Goal: Task Accomplishment & Management: Use online tool/utility

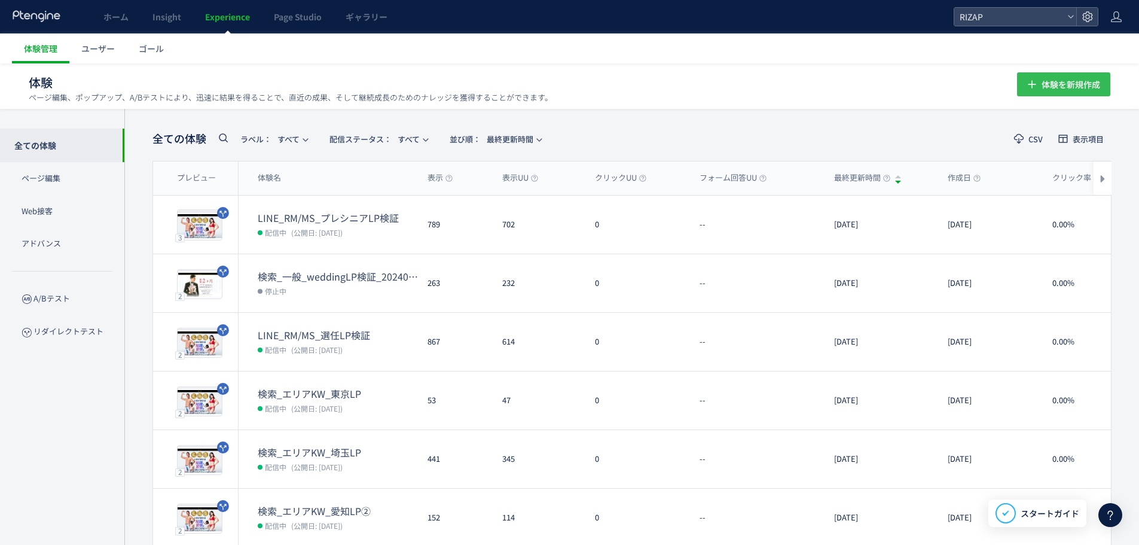
click at [1057, 87] on span "体験を新規作成" at bounding box center [1071, 84] width 59 height 24
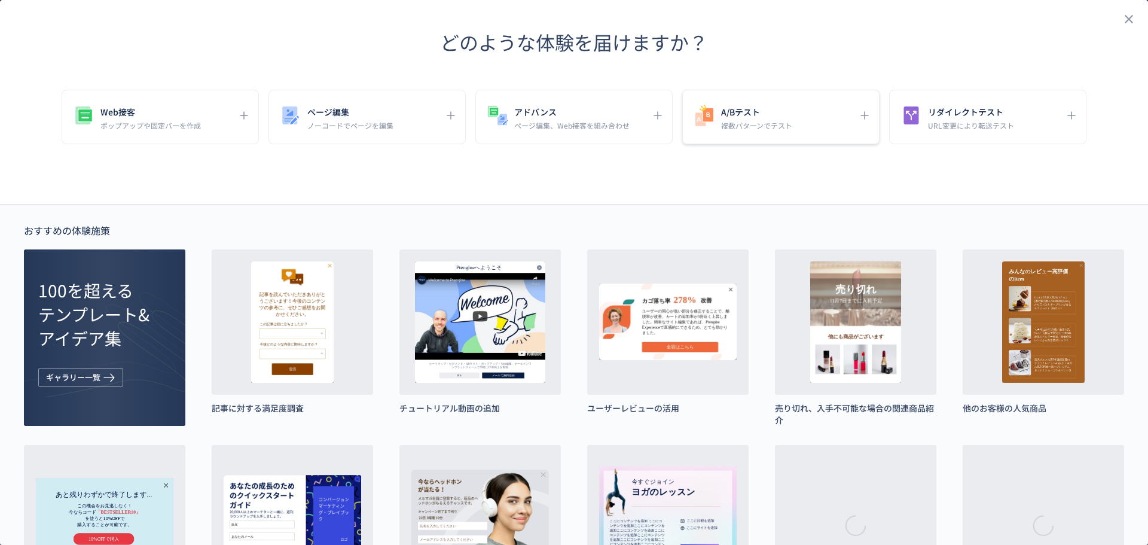
click at [725, 129] on p "複数パターンでテスト" at bounding box center [756, 125] width 71 height 10
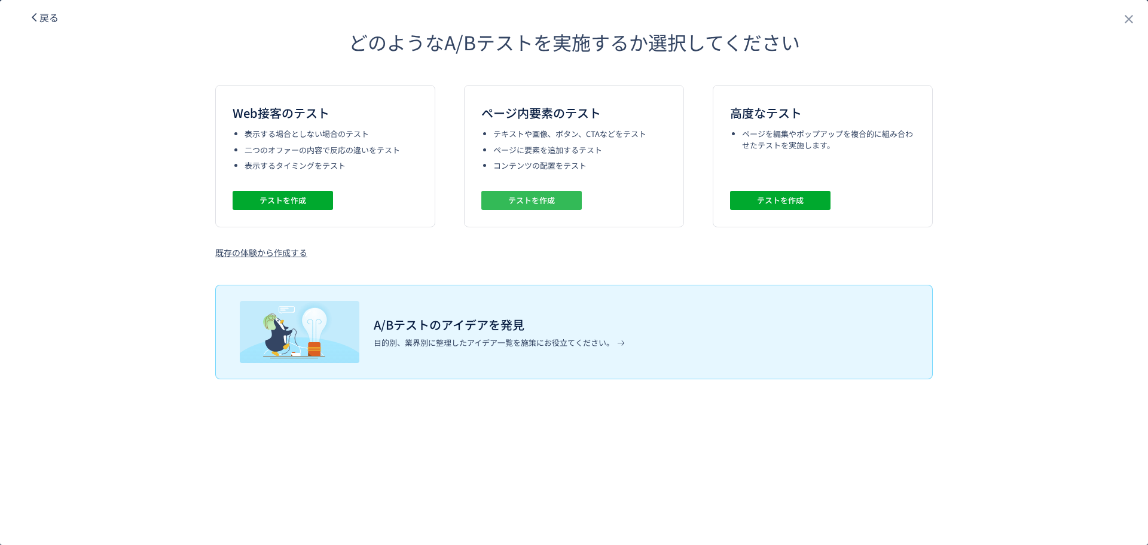
click at [532, 201] on span "テストを作成" at bounding box center [531, 200] width 47 height 19
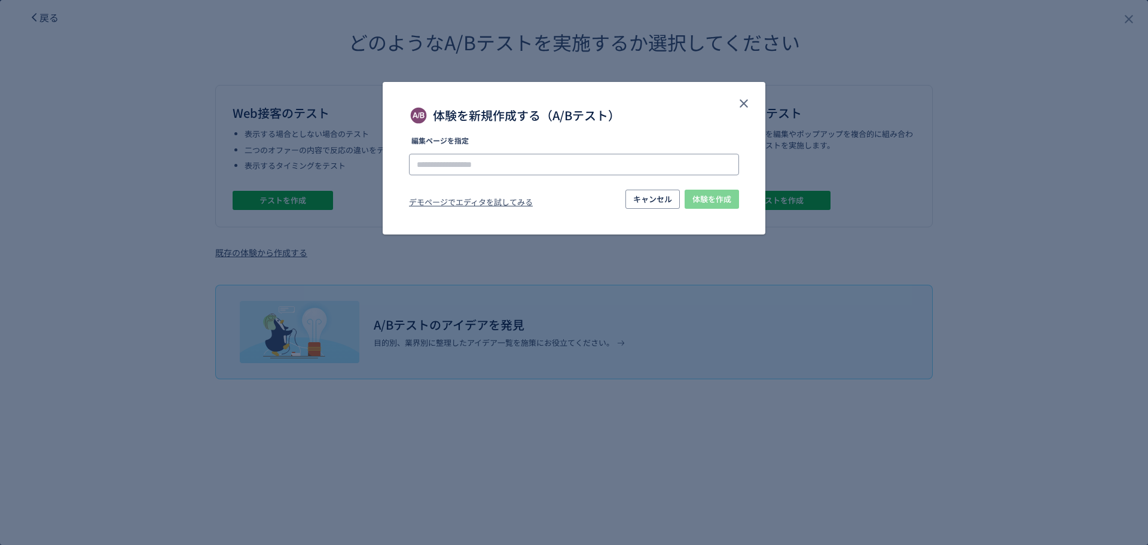
click at [0, 0] on input "体験を新規作成する（A/Bテスト）" at bounding box center [0, 0] width 0 height 0
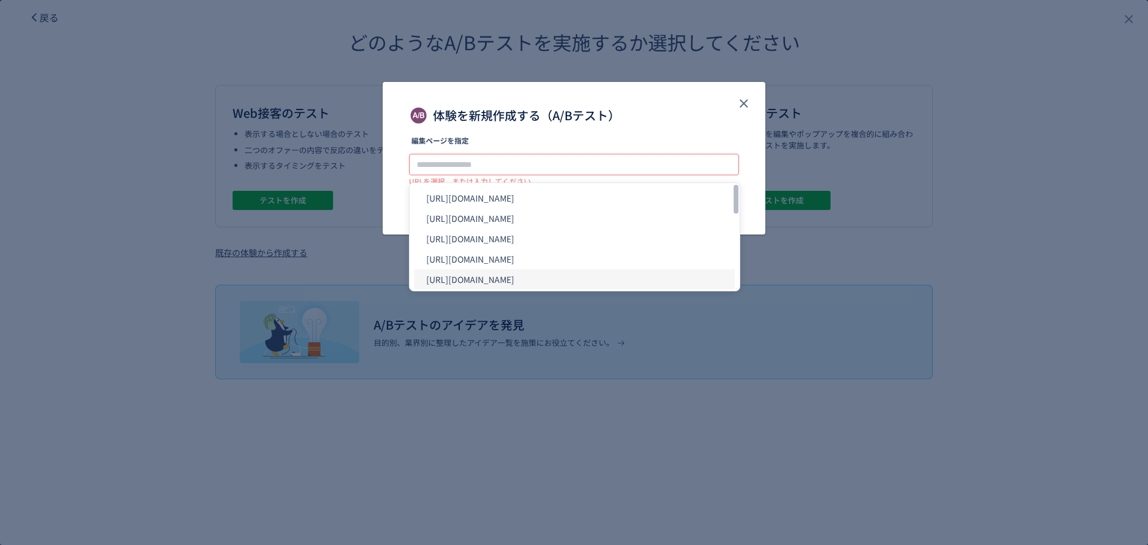
click at [0, 0] on li "[URL][DOMAIN_NAME]" at bounding box center [0, 0] width 0 height 0
type input "**********"
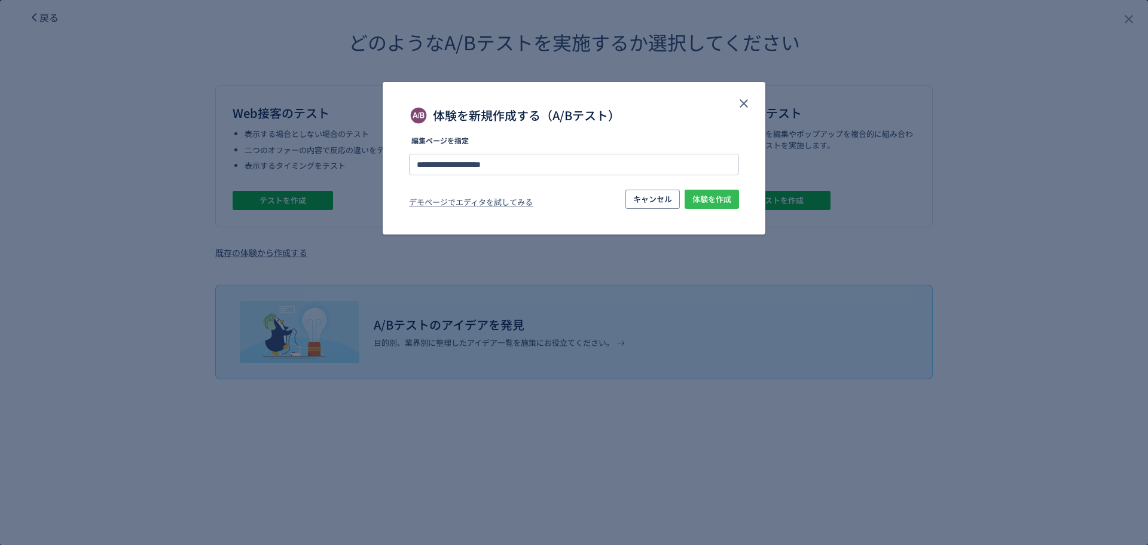
click at [710, 197] on span "体験を作成" at bounding box center [712, 199] width 39 height 19
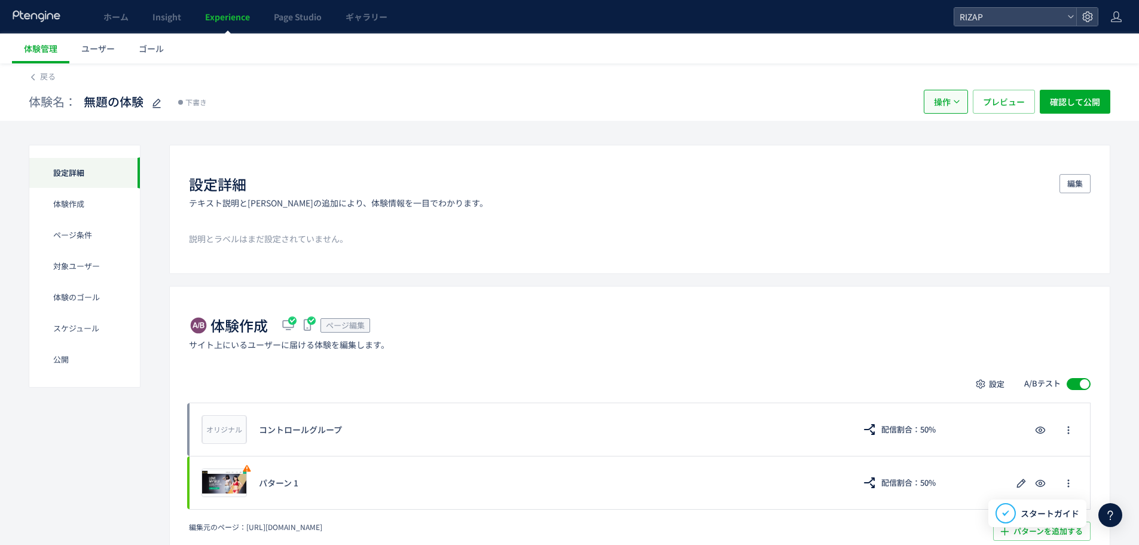
click at [965, 108] on button "操作" at bounding box center [946, 102] width 44 height 24
click at [953, 153] on li "削除" at bounding box center [946, 160] width 41 height 22
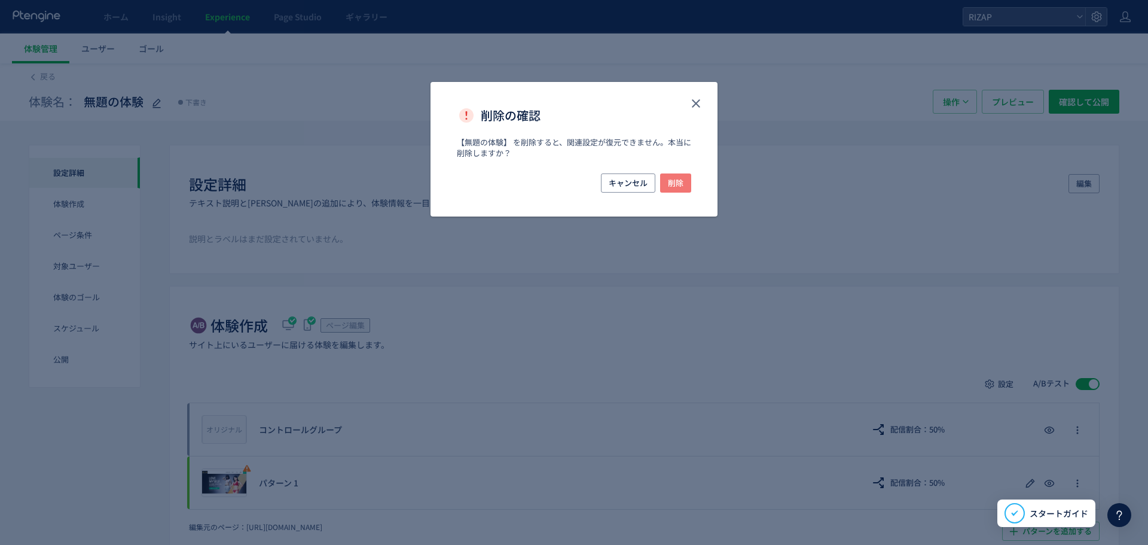
click at [676, 185] on span "削除" at bounding box center [676, 182] width 16 height 19
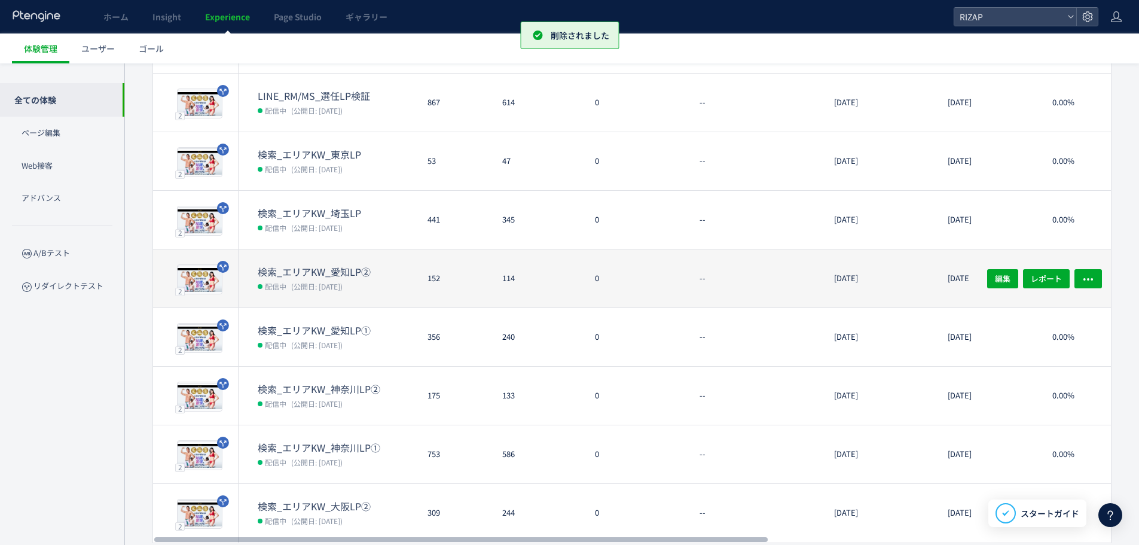
scroll to position [281, 0]
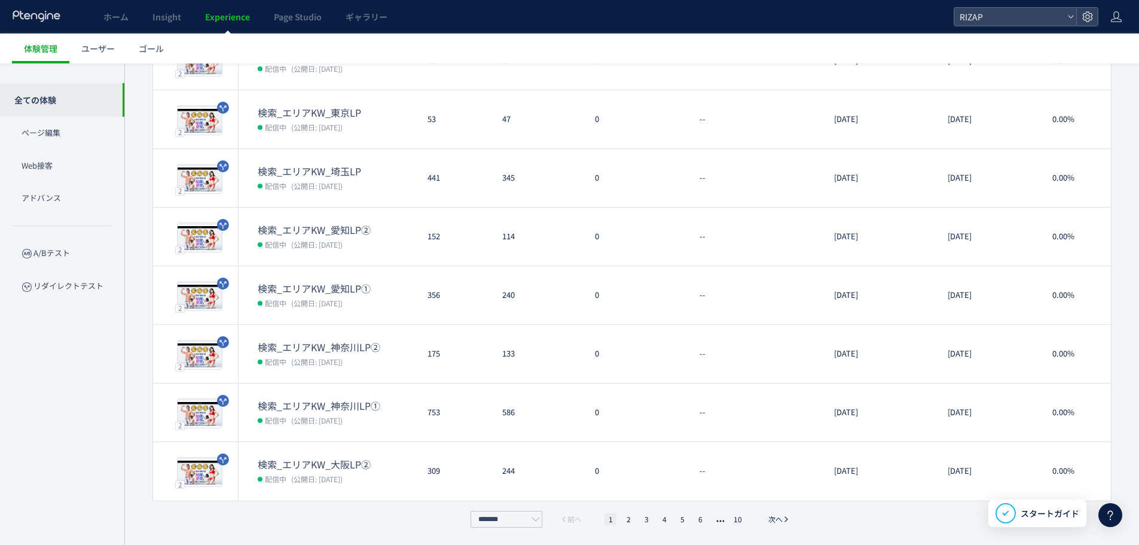
click at [633, 526] on div "******* 前へ 1 2 3 4 5 6 10 次へ" at bounding box center [632, 519] width 329 height 17
click at [641, 522] on li "2" at bounding box center [647, 519] width 12 height 12
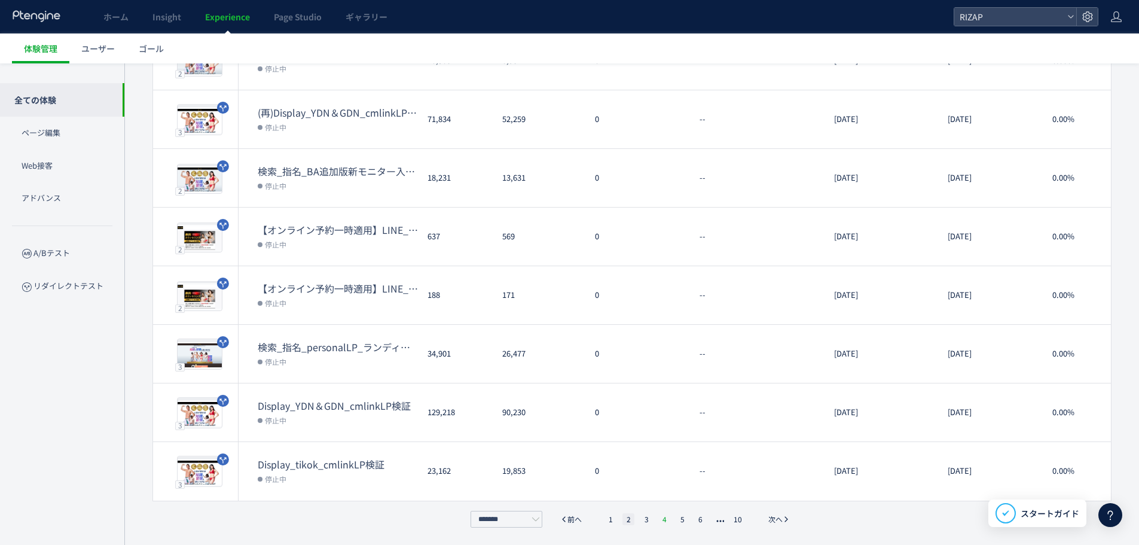
click at [676, 522] on li "4" at bounding box center [682, 519] width 12 height 12
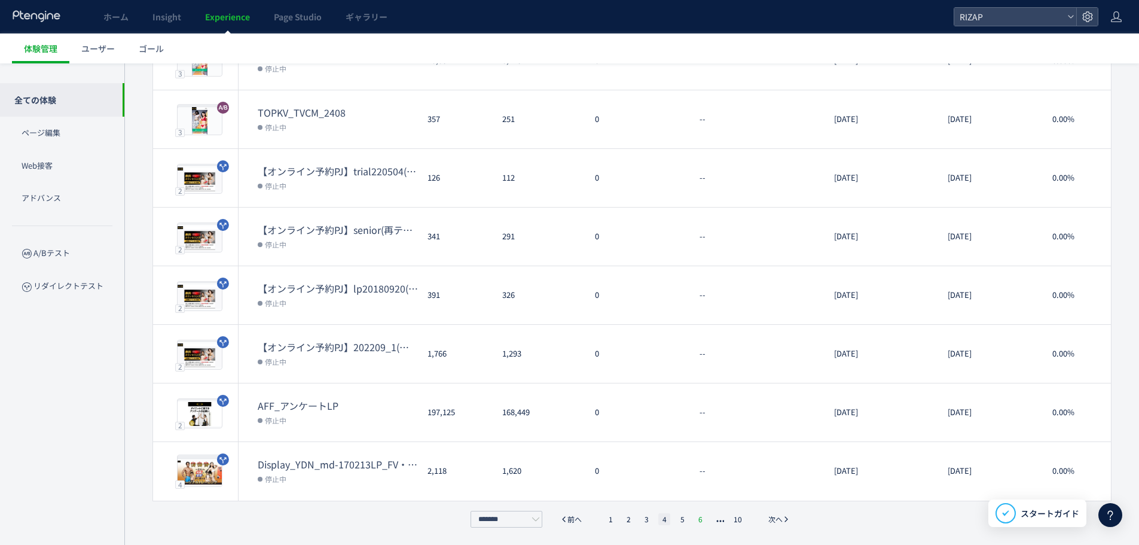
click at [699, 520] on li "6" at bounding box center [700, 519] width 12 height 12
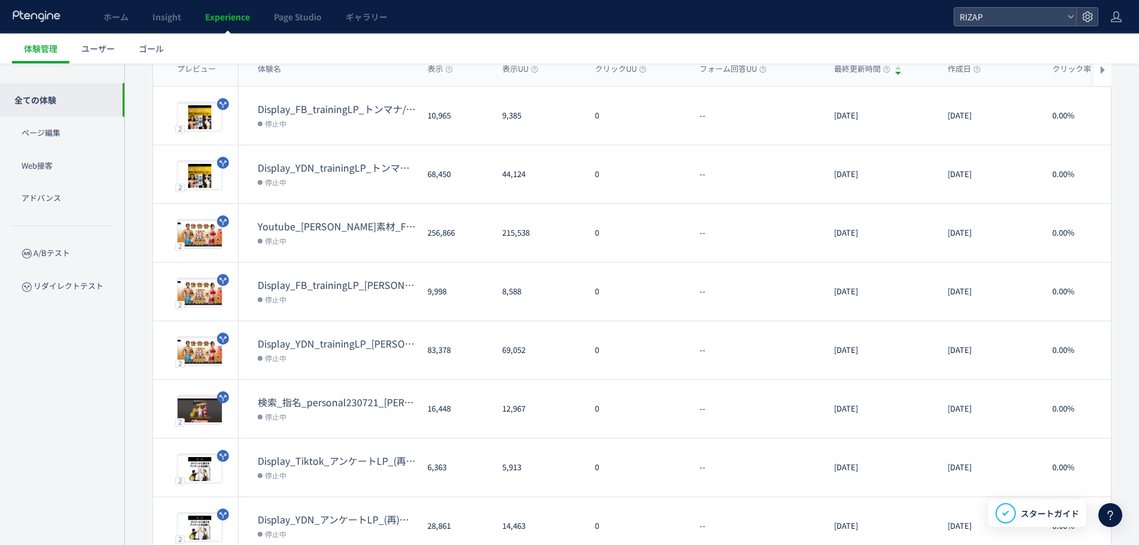
scroll to position [279, 0]
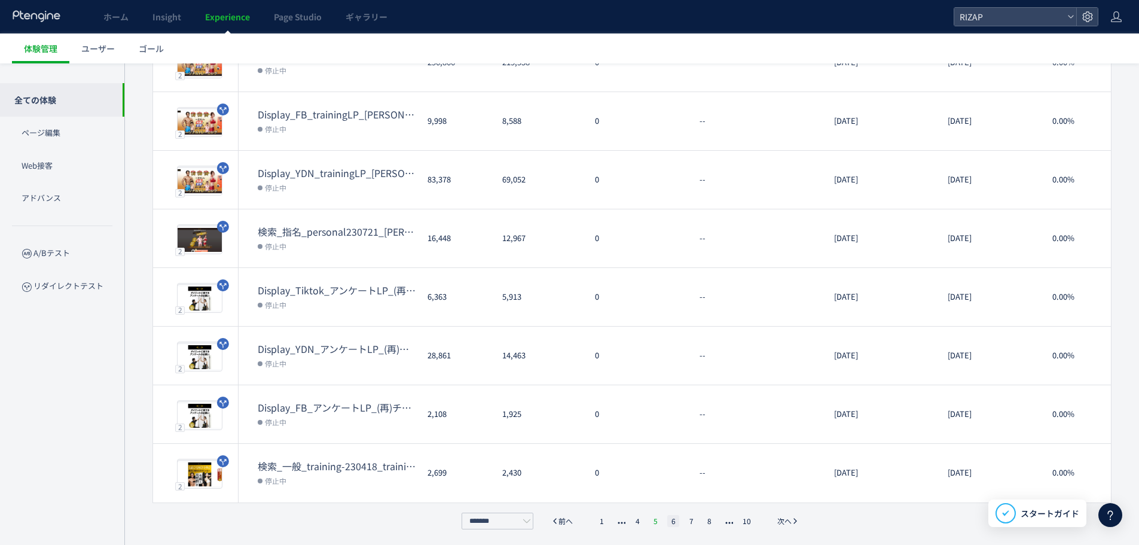
click at [667, 523] on li "5" at bounding box center [673, 521] width 12 height 12
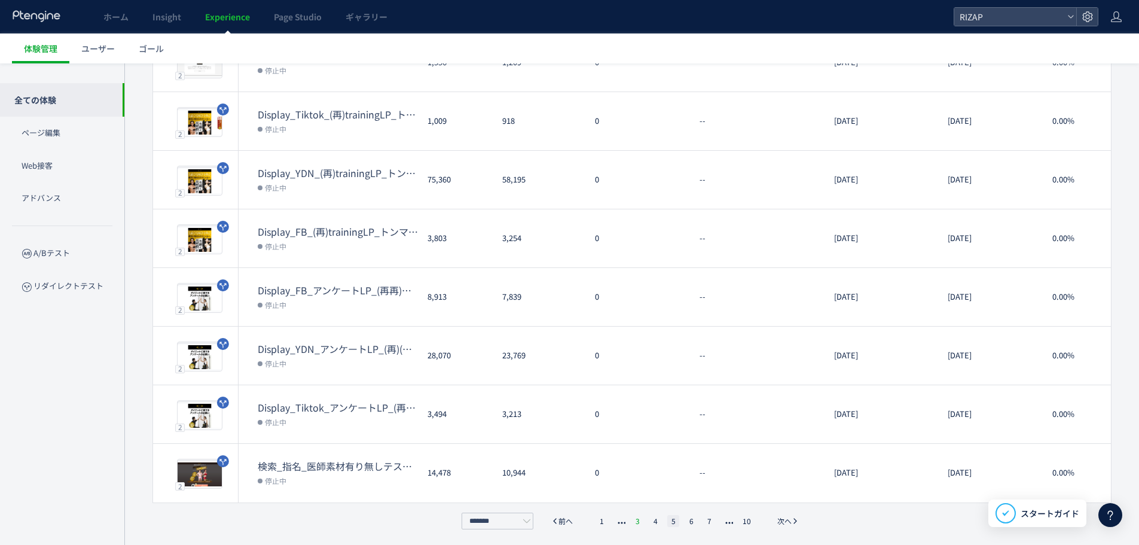
click at [649, 522] on li "3" at bounding box center [655, 521] width 12 height 12
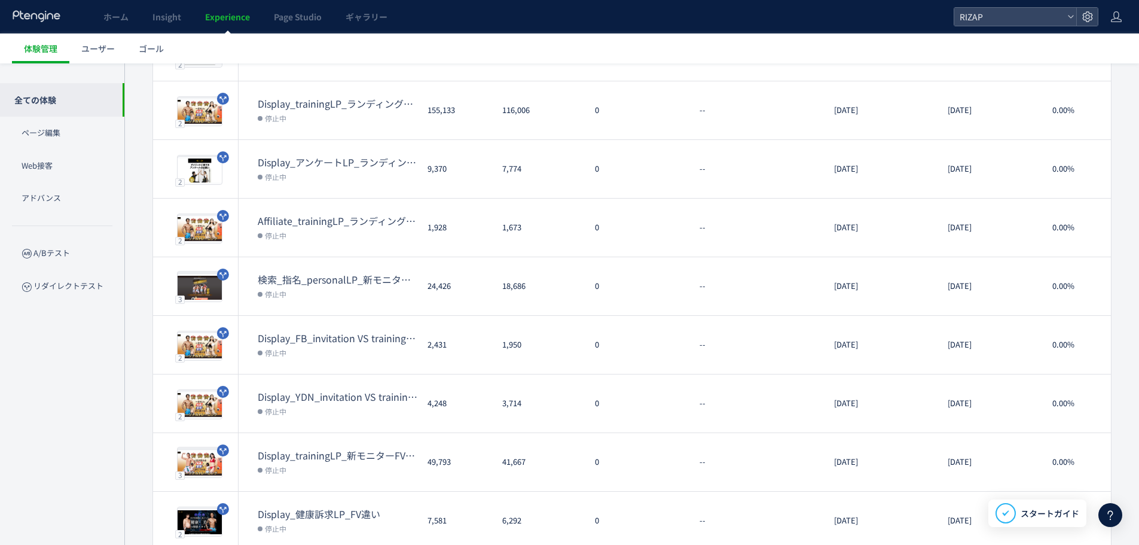
scroll to position [281, 0]
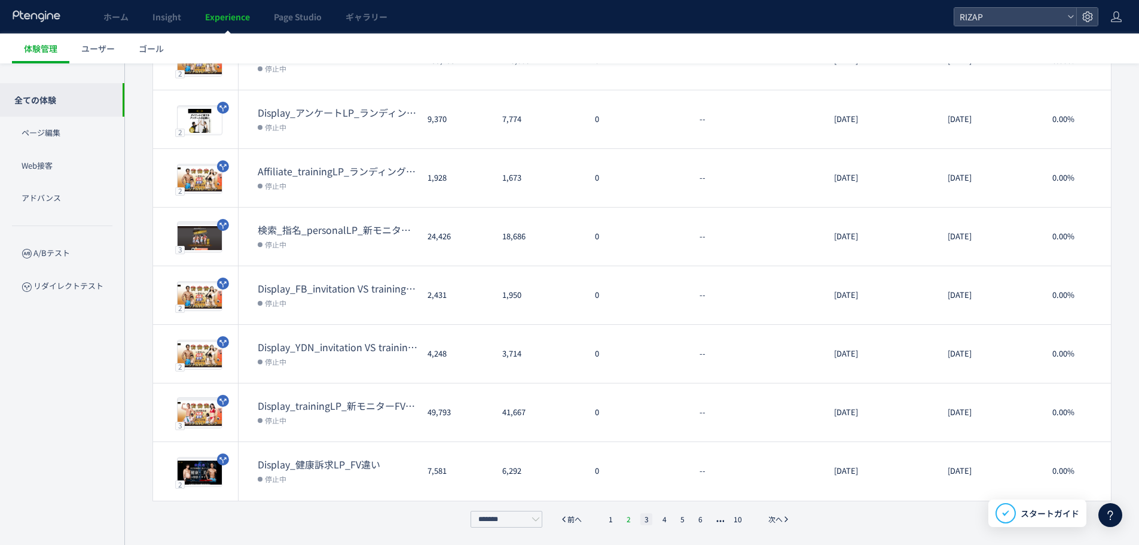
click at [641, 520] on li "2" at bounding box center [647, 519] width 12 height 12
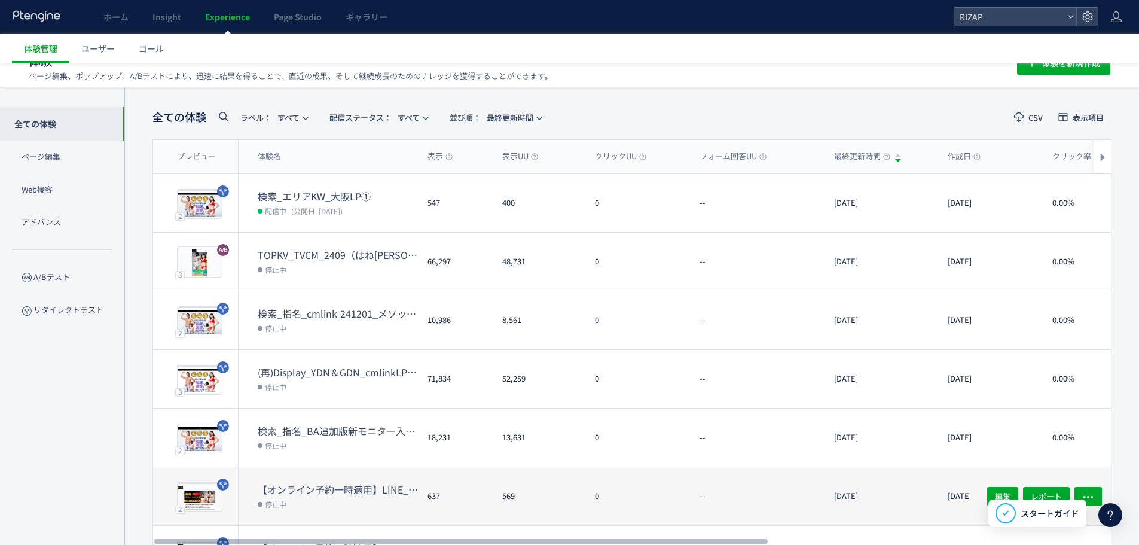
scroll to position [0, 0]
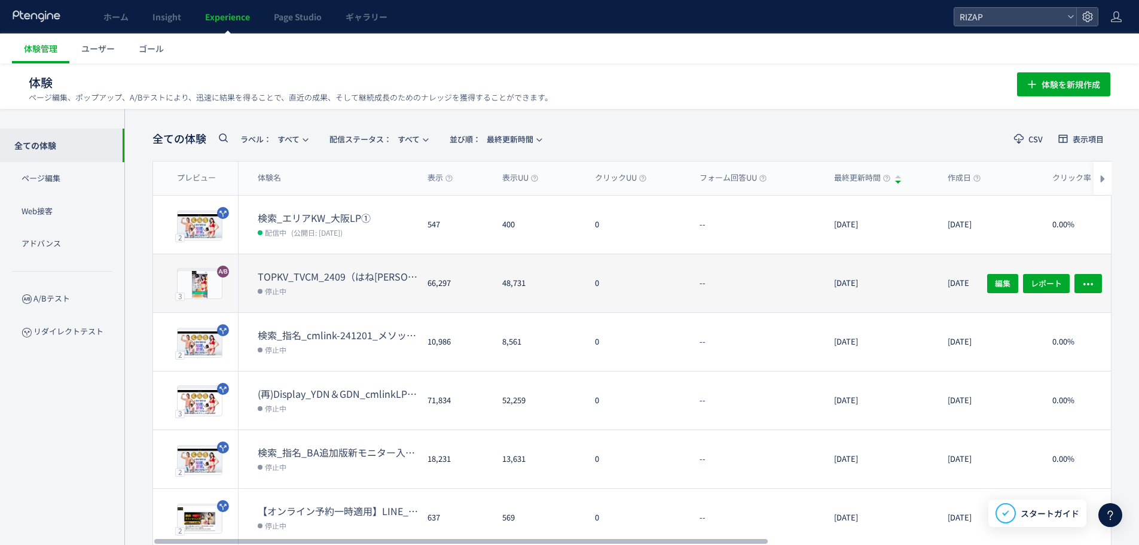
click at [338, 277] on dt "TOPKV_TVCM_2409（はね[PERSON_NAME]／2ヶ月有無）" at bounding box center [338, 277] width 160 height 14
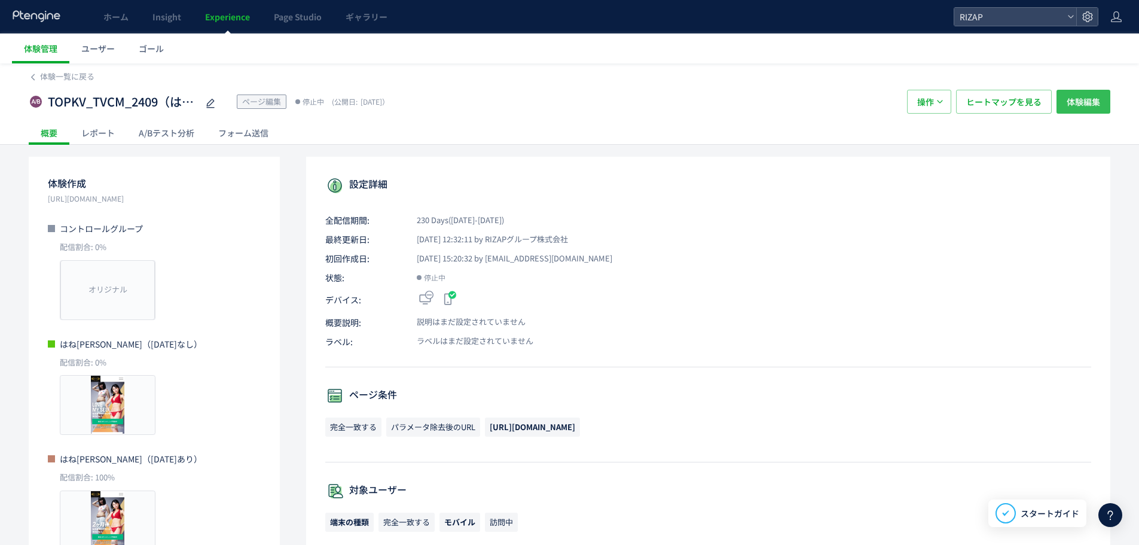
click at [1073, 96] on span "体験編集" at bounding box center [1083, 102] width 33 height 24
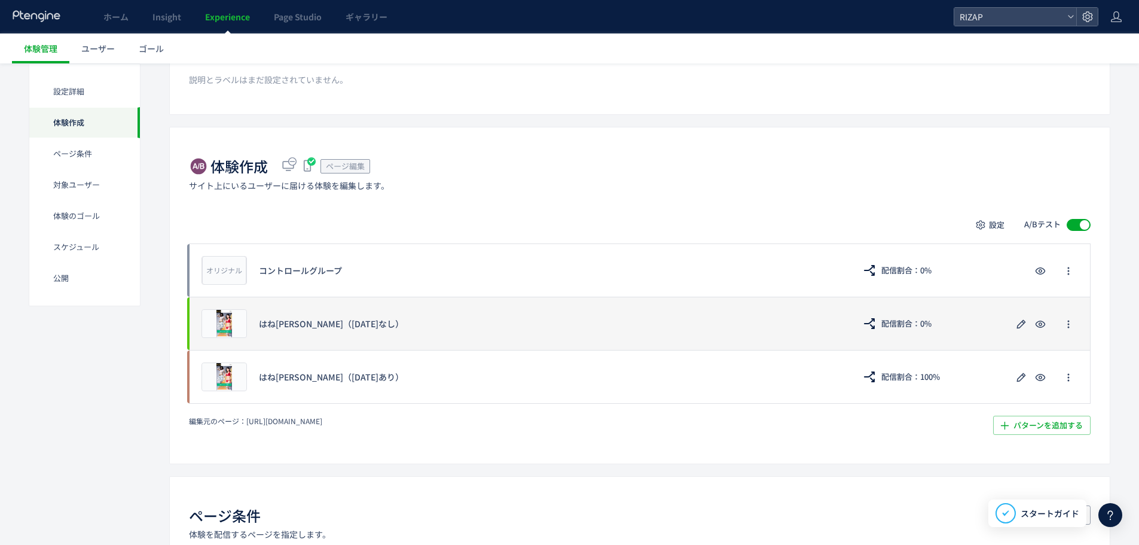
scroll to position [160, 0]
click at [405, 339] on div "プレビュー はね[PERSON_NAME]（[DATE]なし） 配信割合：0%" at bounding box center [640, 322] width 902 height 53
click at [1017, 326] on icon "button" at bounding box center [1021, 323] width 14 height 14
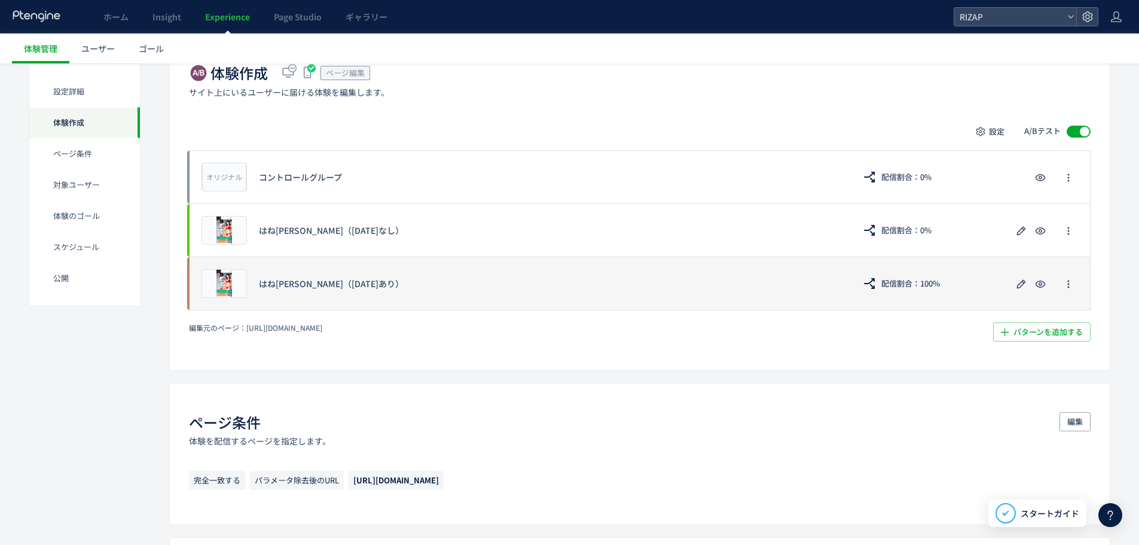
scroll to position [147, 0]
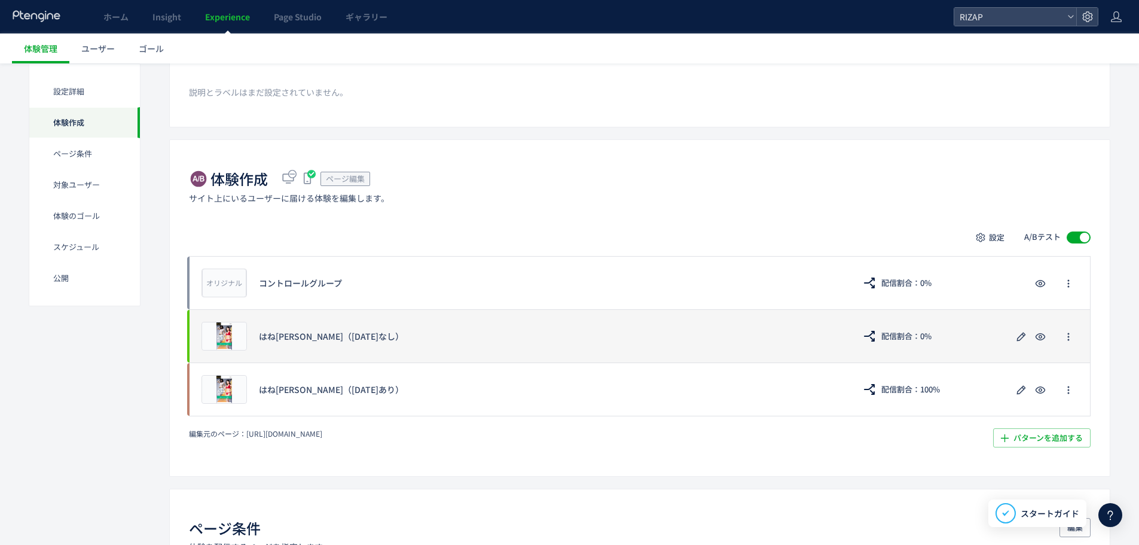
click at [532, 331] on div "はね[PERSON_NAME]（[DATE]なし）" at bounding box center [551, 336] width 584 height 12
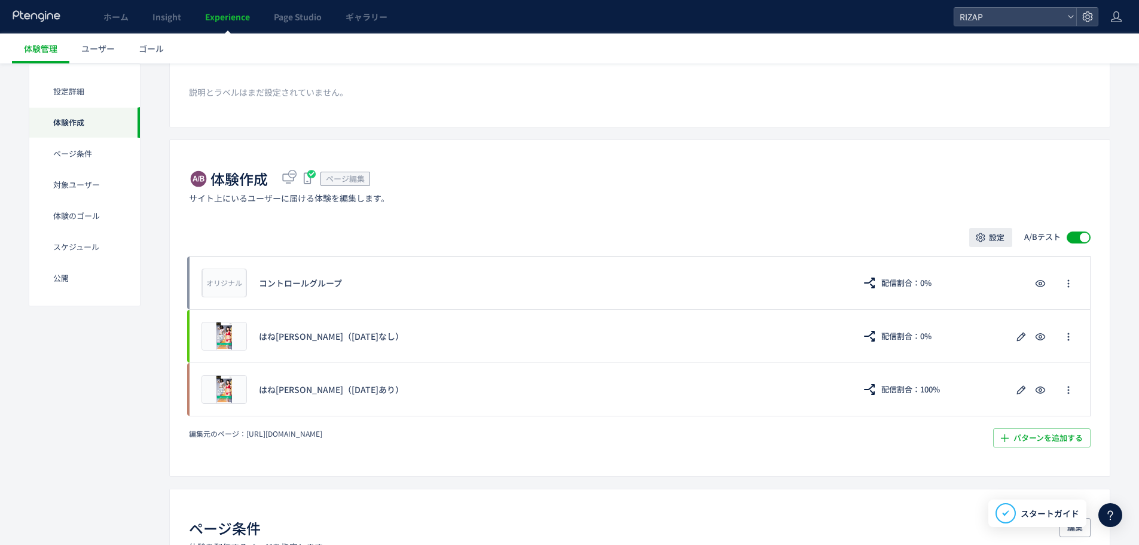
click at [982, 243] on icon "button" at bounding box center [981, 237] width 12 height 12
click at [980, 304] on li "テストの設定" at bounding box center [990, 315] width 151 height 22
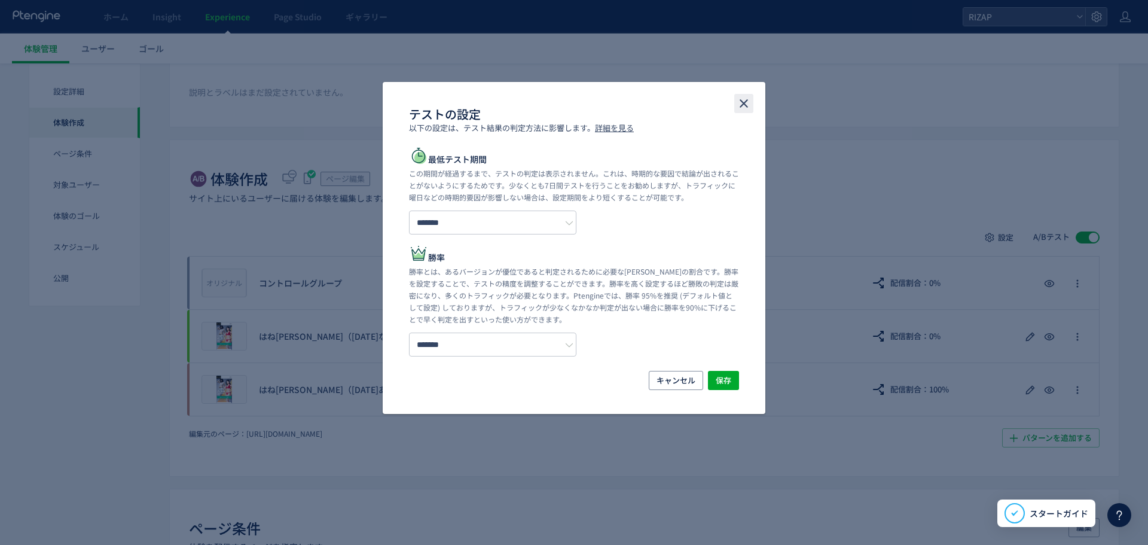
click at [748, 109] on icon "close" at bounding box center [744, 103] width 14 height 14
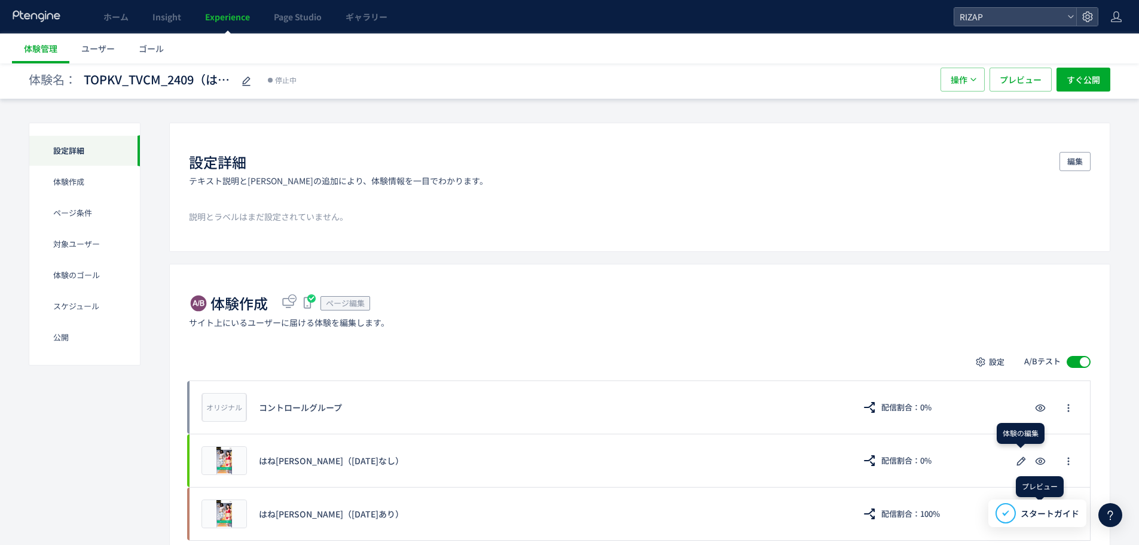
scroll to position [0, 0]
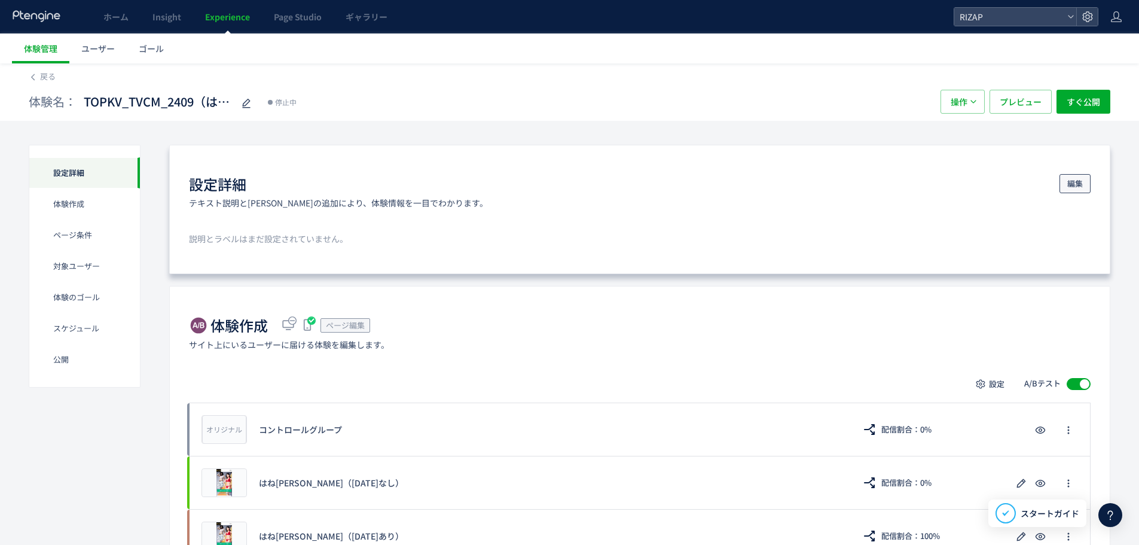
click at [1087, 185] on button "編集" at bounding box center [1075, 183] width 31 height 19
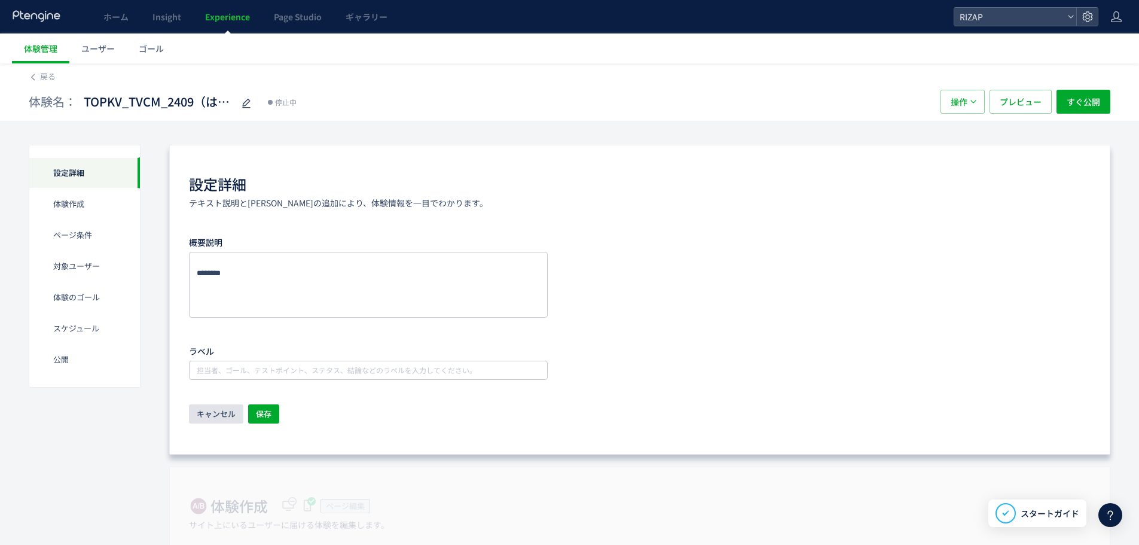
click at [196, 420] on button "キャンセル" at bounding box center [216, 413] width 54 height 19
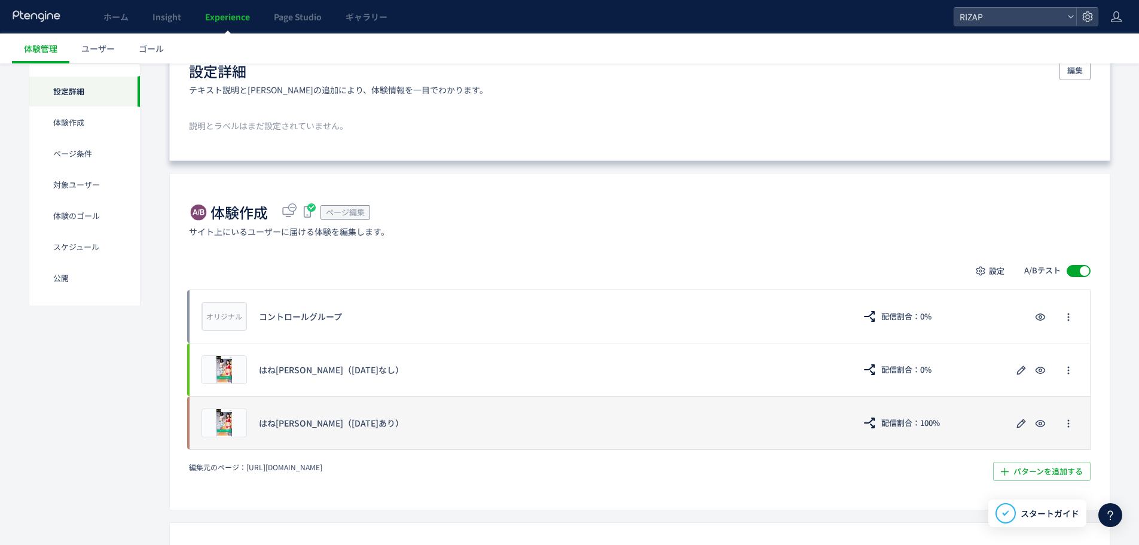
scroll to position [160, 0]
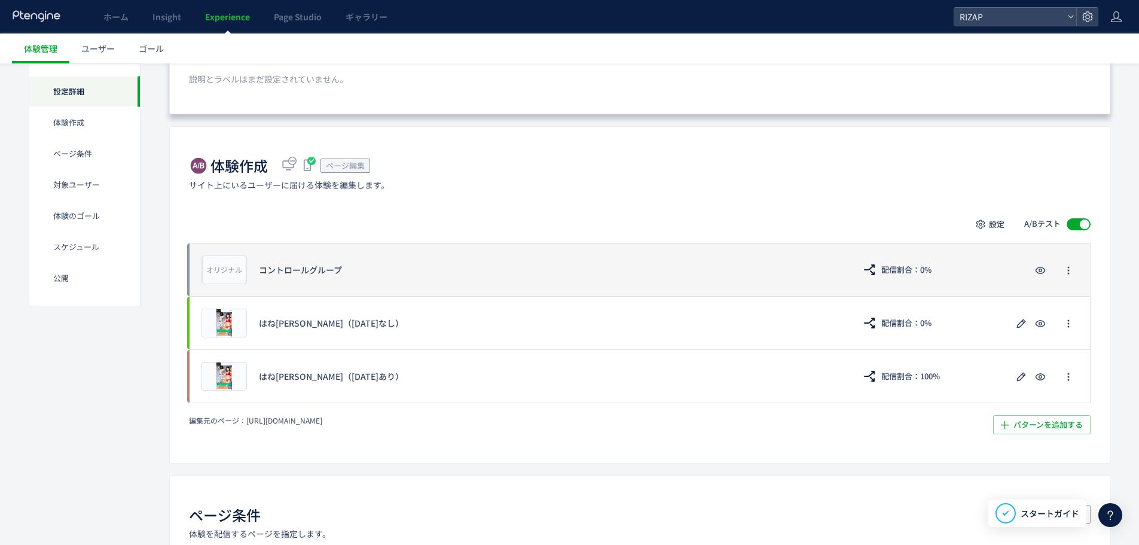
click at [653, 287] on div "オリジナル プレビュー コントロールグループ 配信割合：0%" at bounding box center [640, 269] width 902 height 53
click at [1073, 272] on button "button" at bounding box center [1068, 269] width 19 height 19
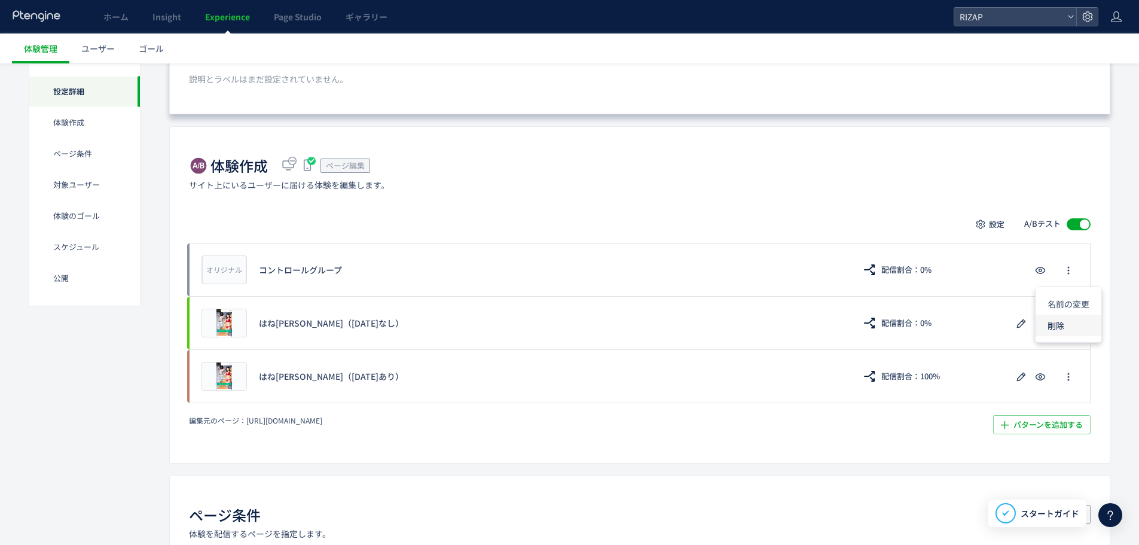
click at [1060, 325] on li "削除" at bounding box center [1069, 326] width 66 height 22
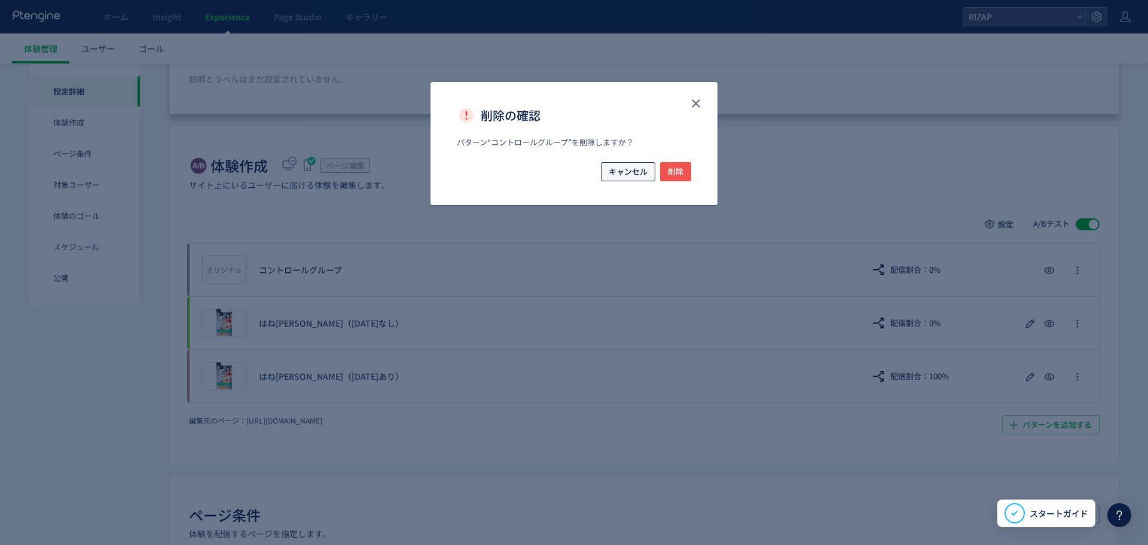
click at [624, 175] on span "キャンセル" at bounding box center [628, 171] width 39 height 19
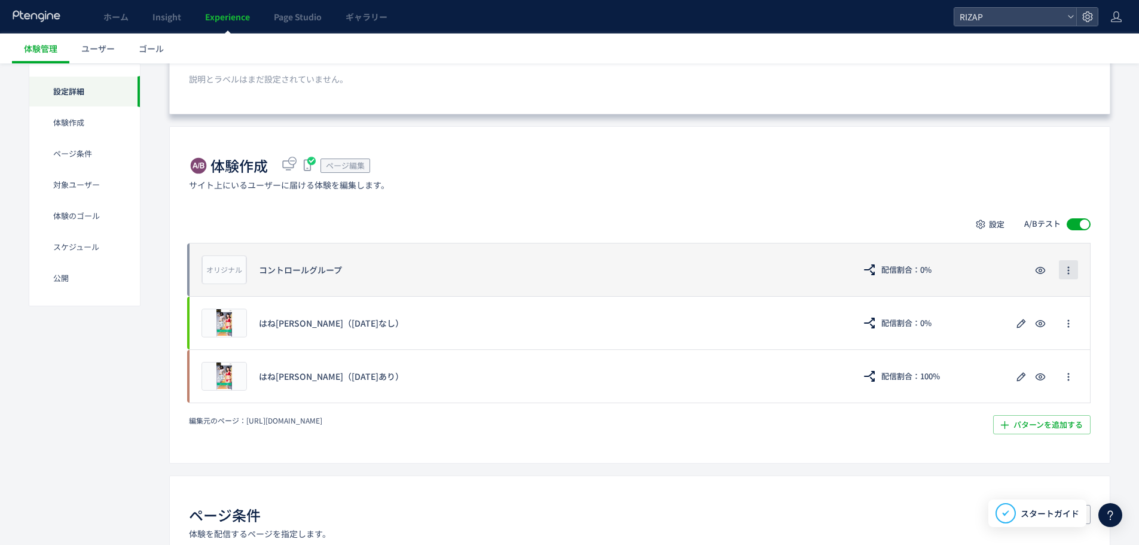
click at [1068, 277] on span "button" at bounding box center [1069, 269] width 10 height 19
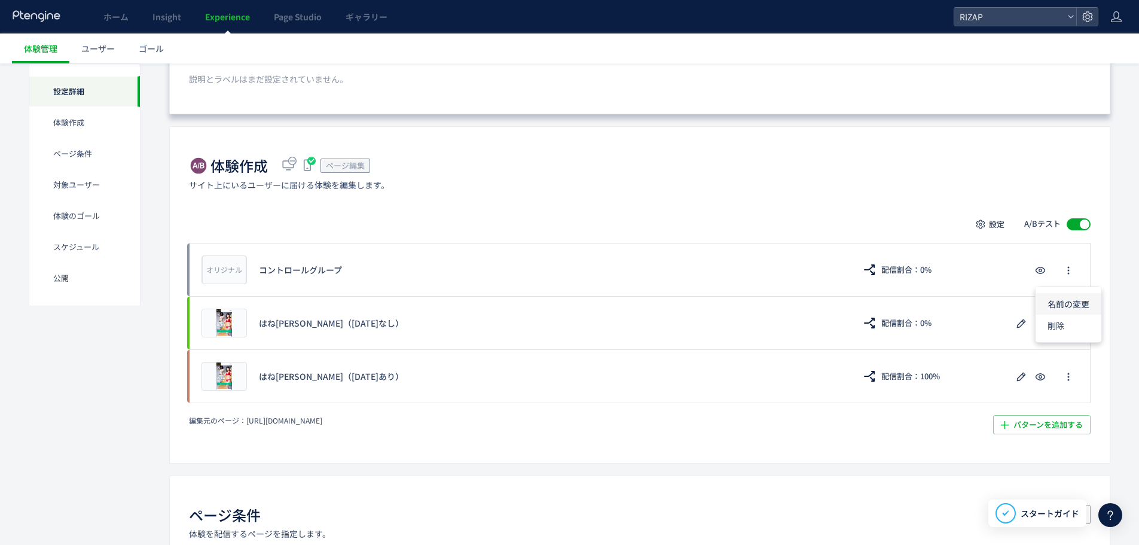
click at [1070, 298] on li "名前の変更" at bounding box center [1069, 304] width 66 height 22
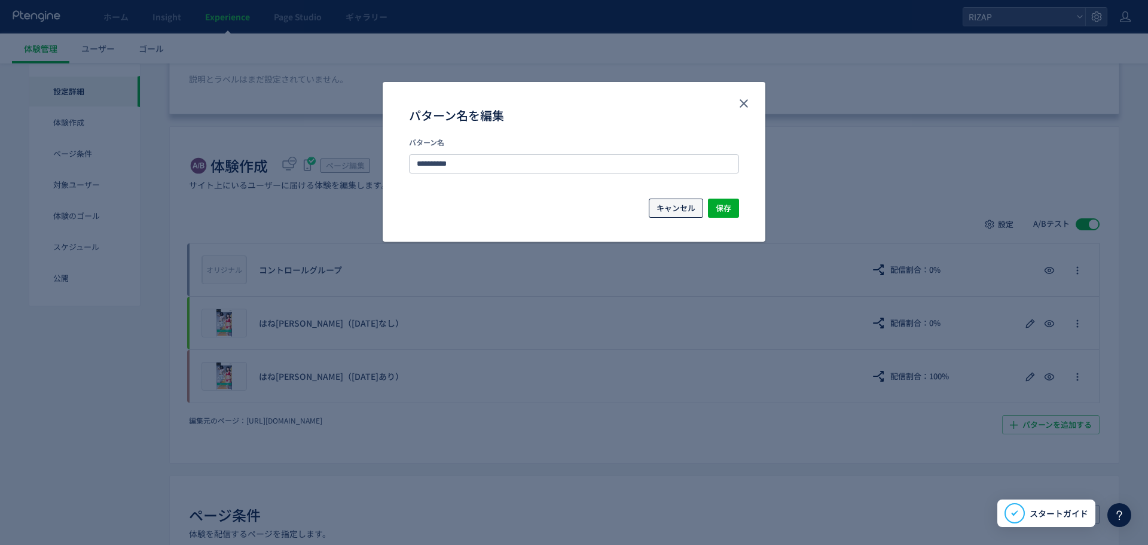
click at [684, 206] on span "キャンセル" at bounding box center [676, 208] width 39 height 19
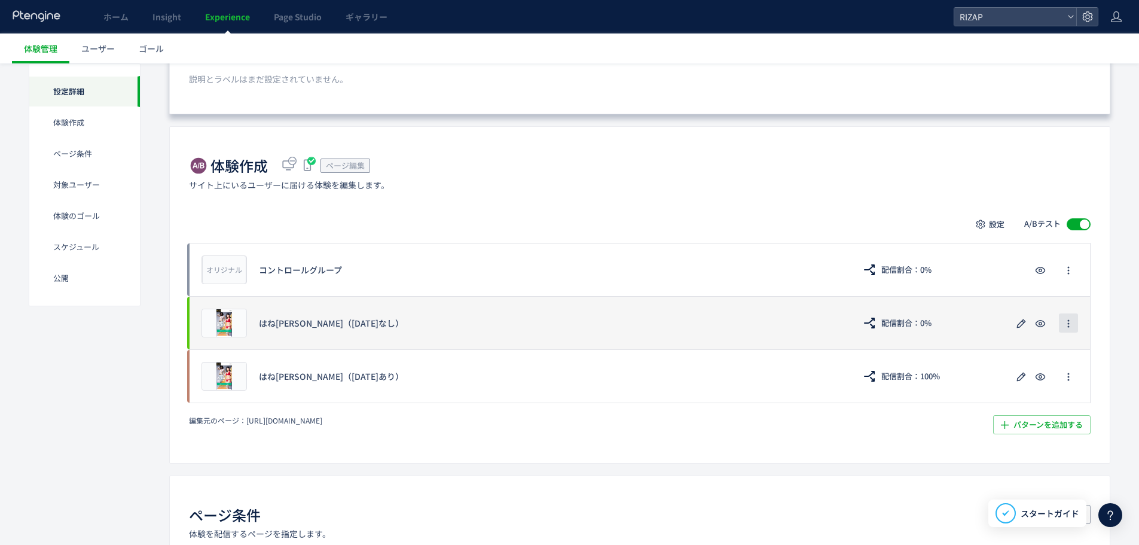
click at [1063, 321] on button "button" at bounding box center [1068, 322] width 19 height 19
click at [968, 321] on div "プレビュー はね[PERSON_NAME]（[DATE]なし） 配信割合：0%" at bounding box center [640, 322] width 902 height 53
click at [1020, 324] on icon "button" at bounding box center [1021, 323] width 14 height 14
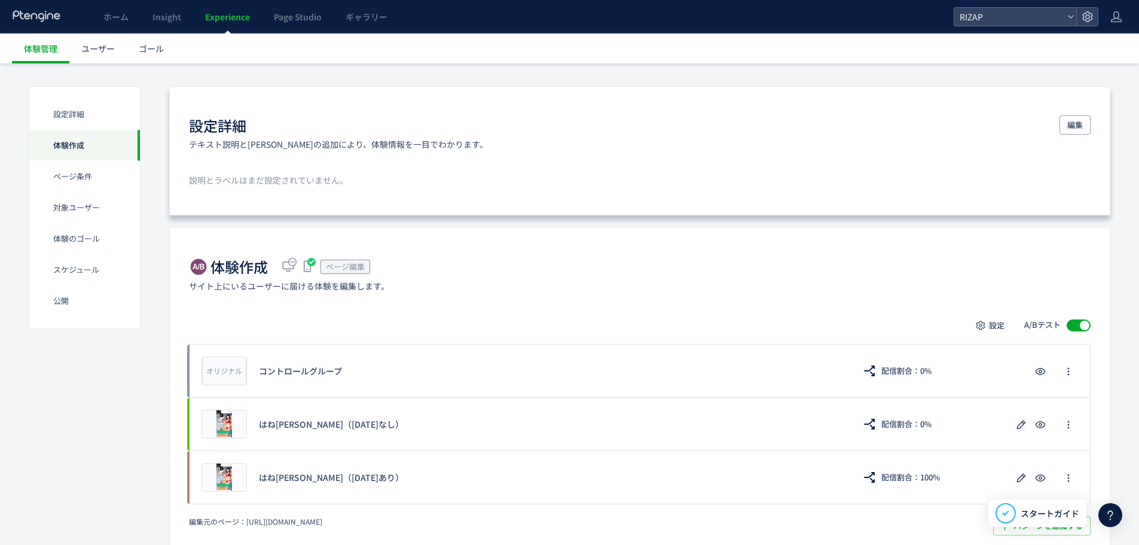
scroll to position [199, 0]
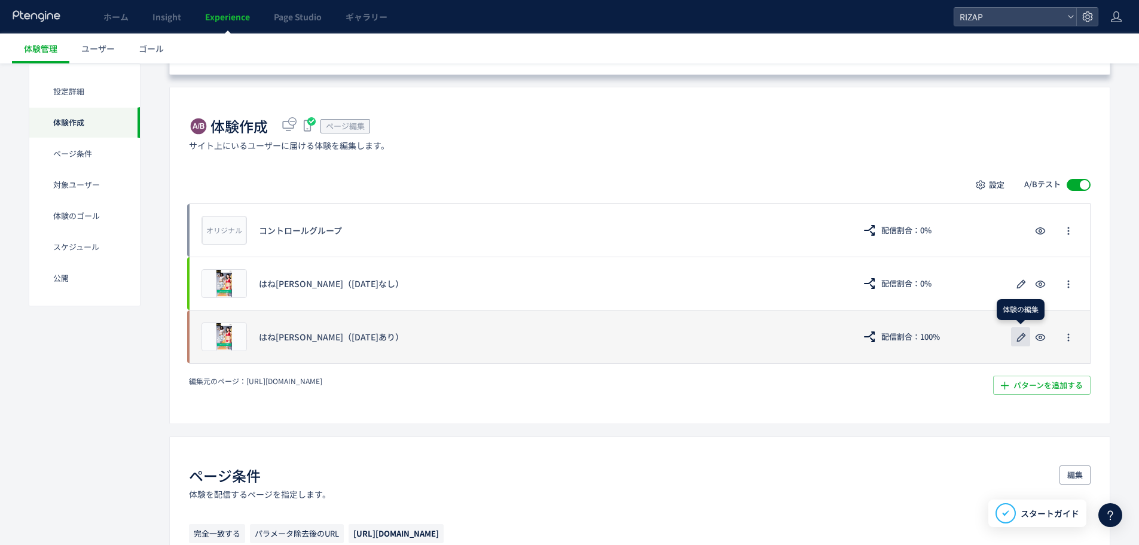
click at [1026, 334] on icon "button" at bounding box center [1021, 337] width 14 height 14
